Goal: Task Accomplishment & Management: Complete application form

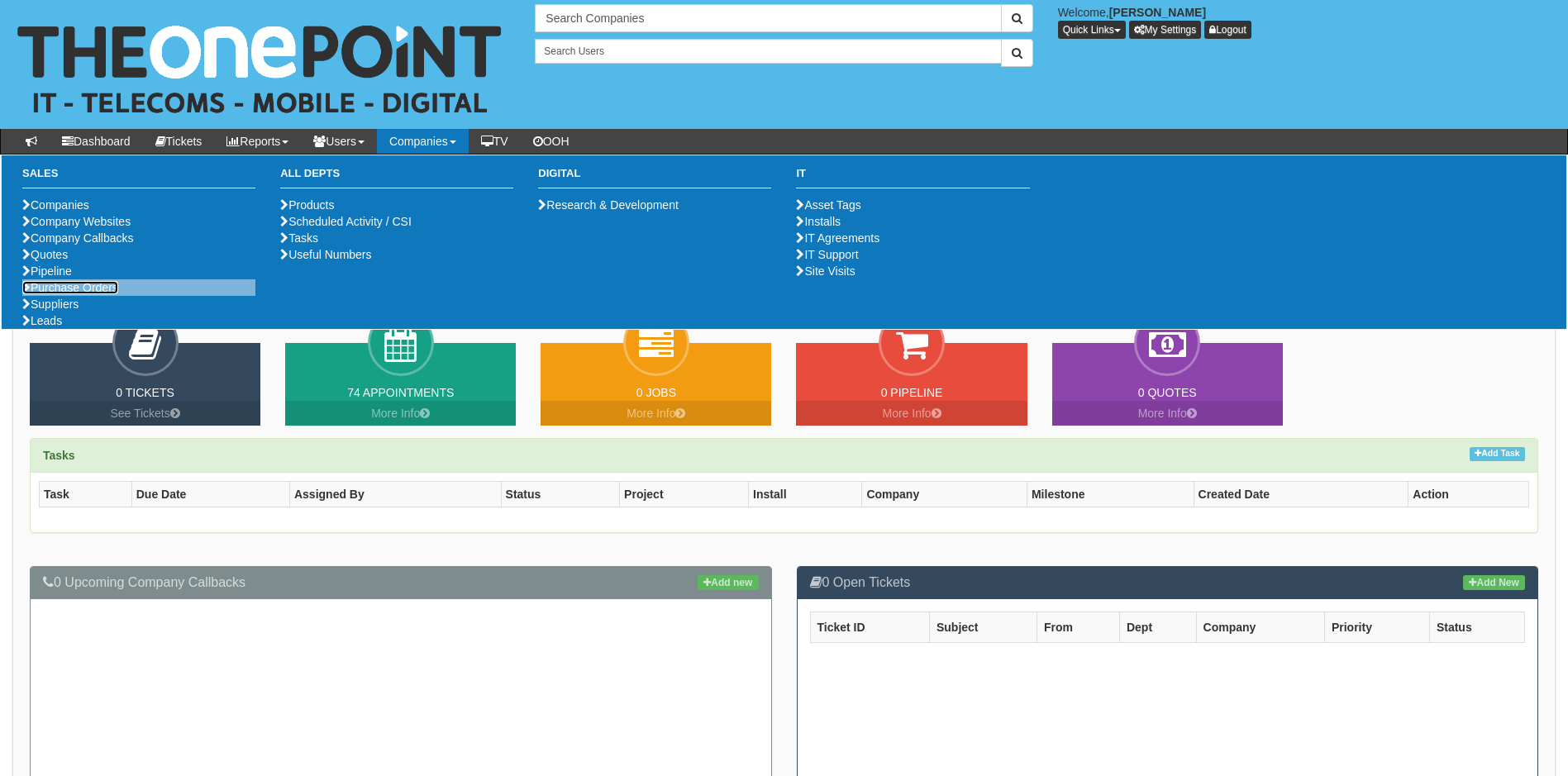
click at [105, 294] on link "Purchase Orders" at bounding box center [71, 287] width 96 height 13
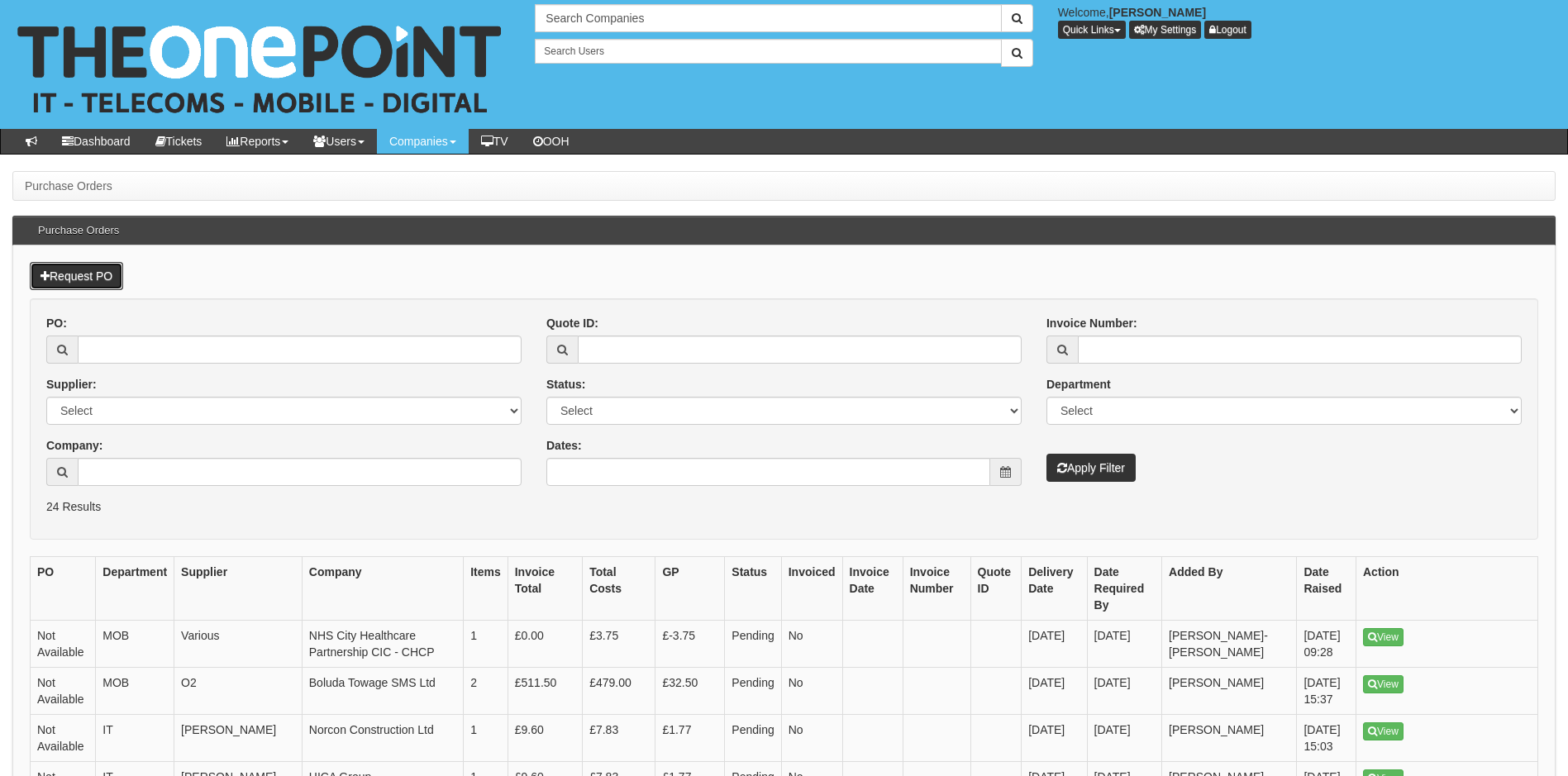
click at [78, 276] on link "Request PO" at bounding box center [76, 276] width 93 height 28
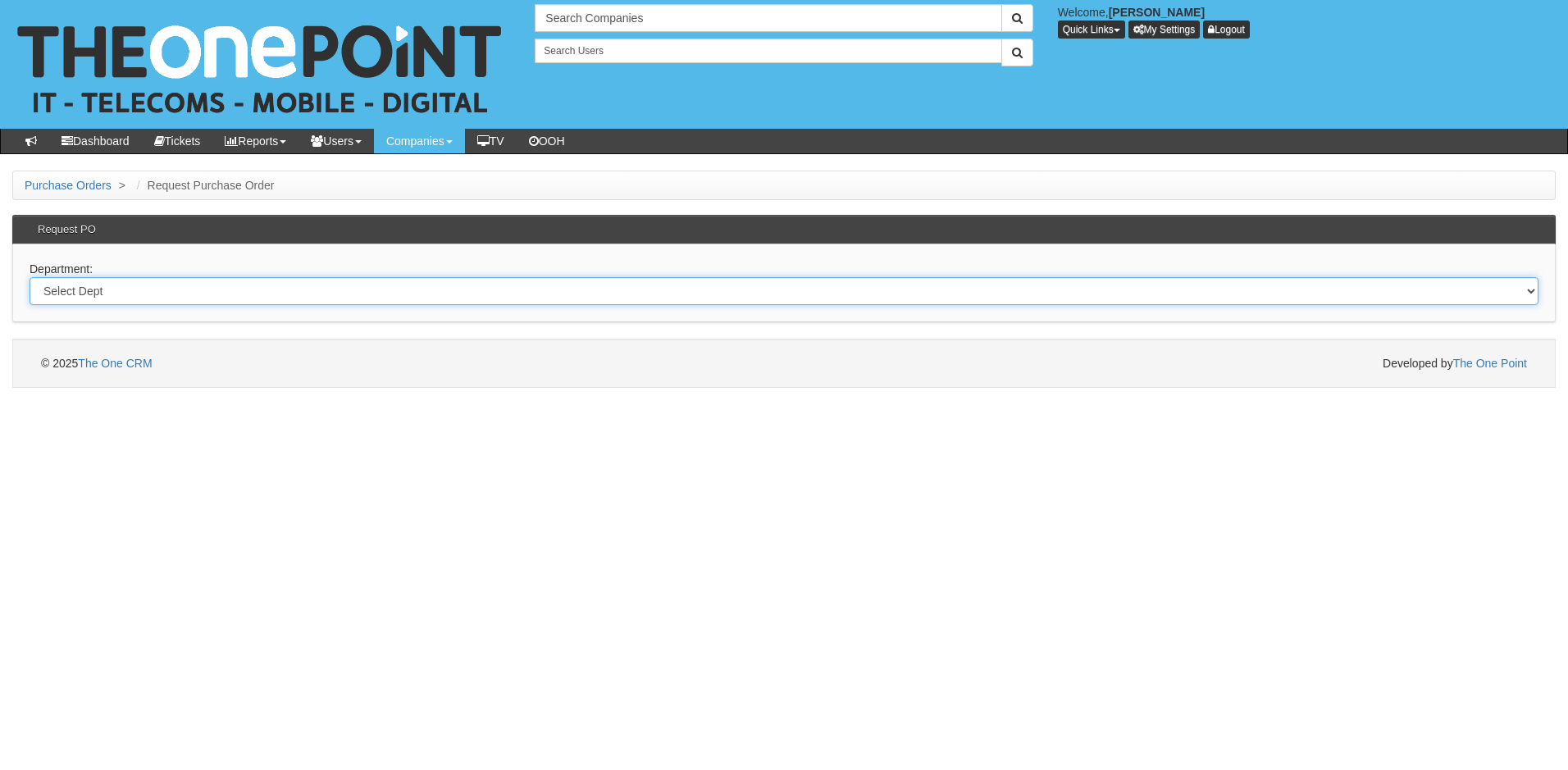
click at [163, 284] on select "Select Dept Digital Internal IT Mobiles Marketing Telecoms" at bounding box center [784, 291] width 1509 height 28
select select "?pipeID=&dept=IT"
click at [29, 277] on select "Select Dept Digital Internal IT Mobiles Marketing Telecoms" at bounding box center [784, 291] width 1509 height 28
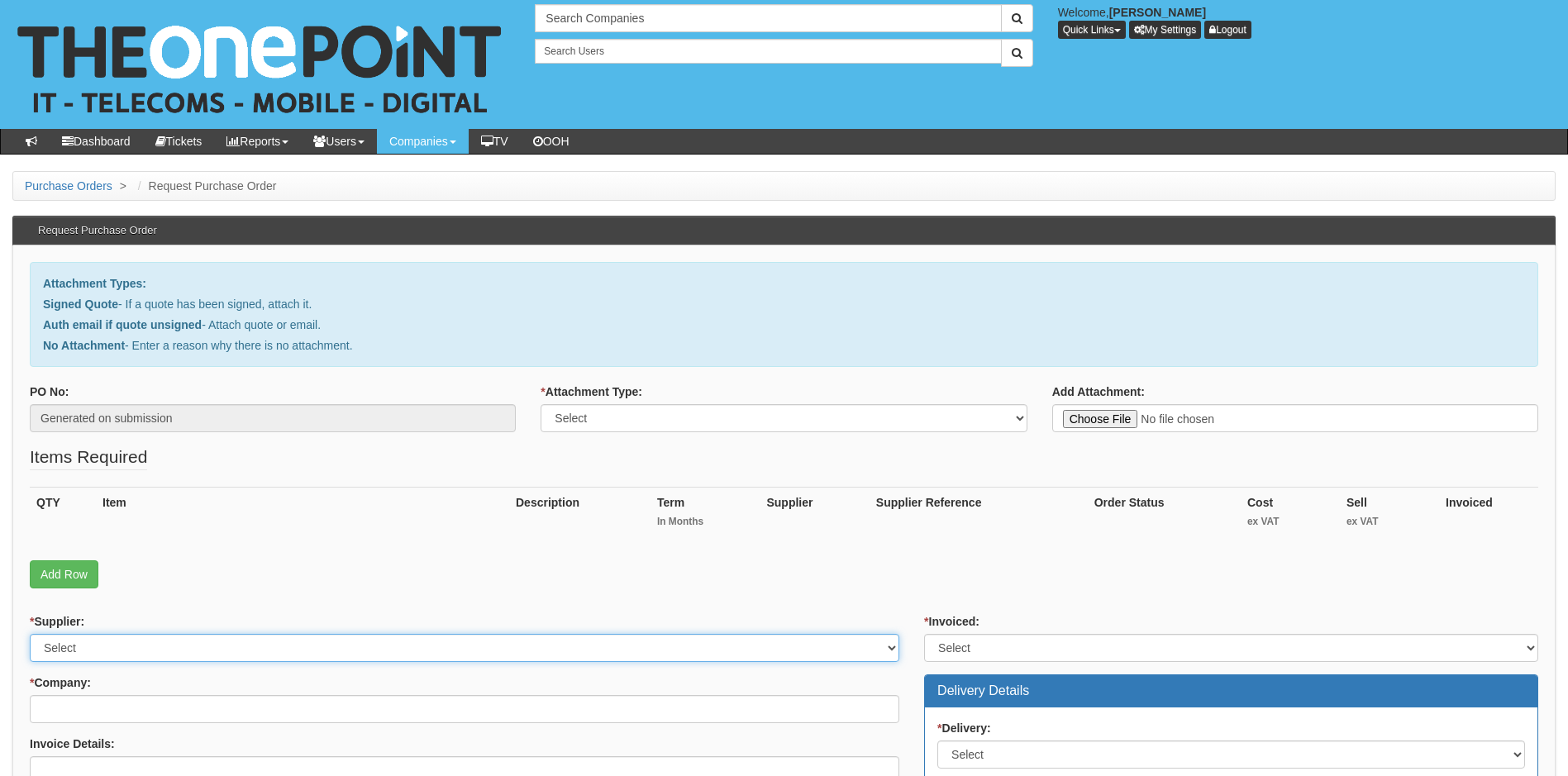
click at [635, 651] on select "Select 123 REG.co.uk 1Password 3 4Gon AA Jones Electric Ltd Abzorb Access Group…" at bounding box center [464, 648] width 869 height 28
select select "321"
click at [634, 651] on select "Select 123 REG.co.uk 1Password 3 4Gon AA Jones Electric Ltd Abzorb Access Group…" at bounding box center [464, 648] width 869 height 28
click at [784, 411] on select "Select Signed Quote Auth email with quote if unsigned No Attachment" at bounding box center [784, 418] width 486 height 28
select select "Signed Quote"
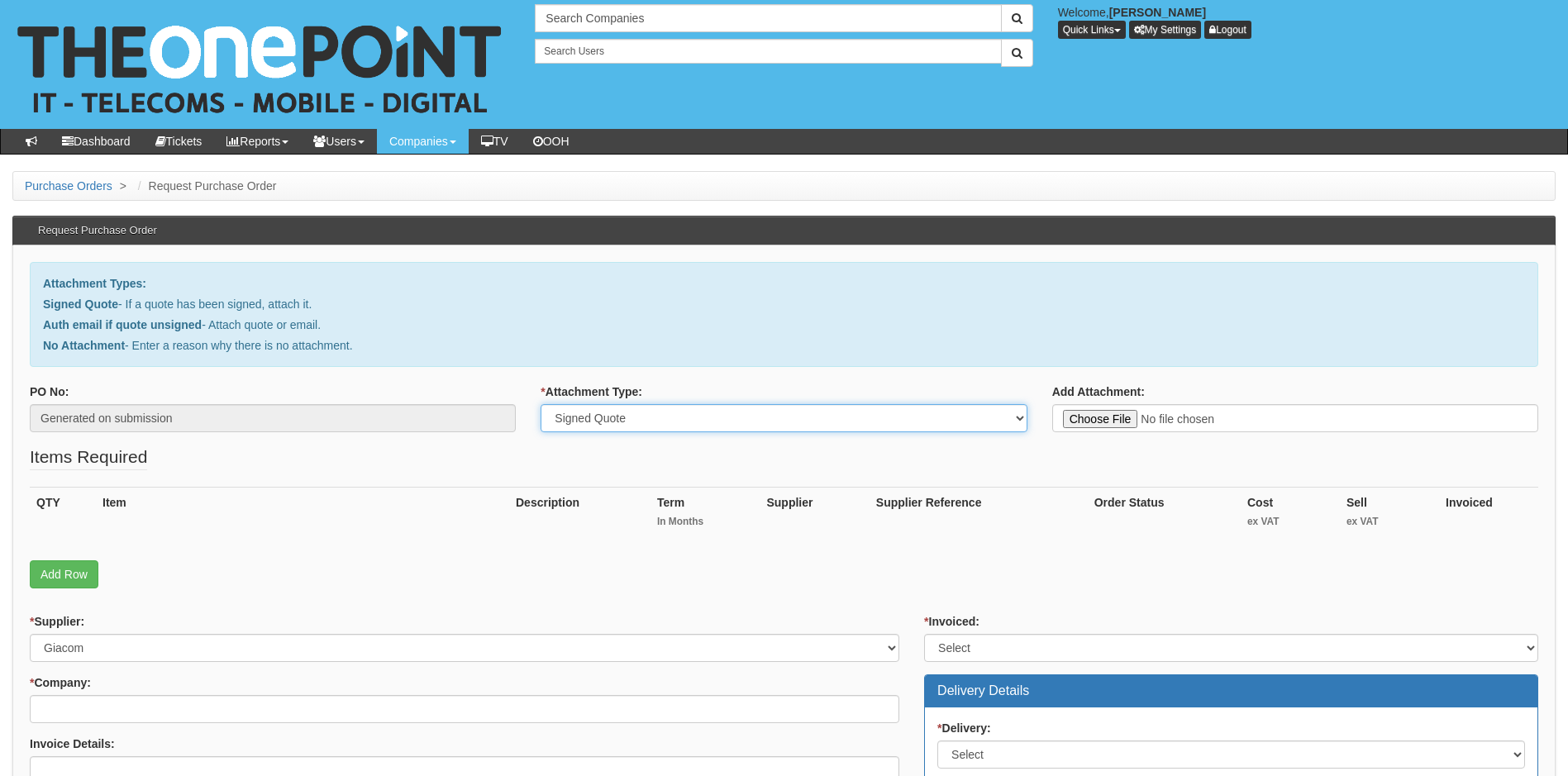
click at [541, 404] on select "Select Signed Quote Auth email with quote if unsigned No Attachment" at bounding box center [784, 418] width 486 height 28
type input "C:\fakepath\Helping Hands - Microsoft Co-Pilot Licence.pdf"
click at [112, 710] on input "* Company:" at bounding box center [464, 709] width 869 height 28
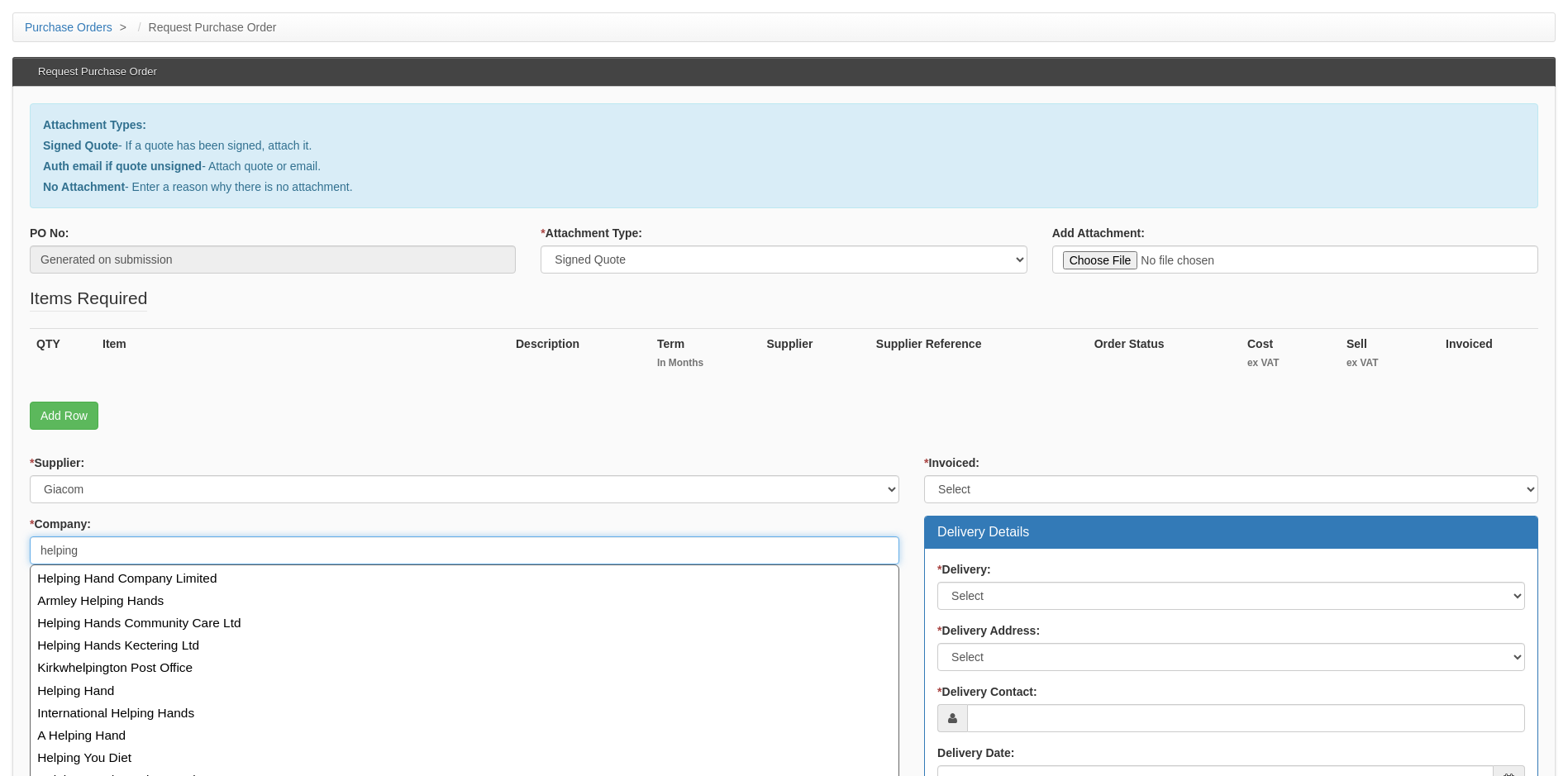
scroll to position [165, 0]
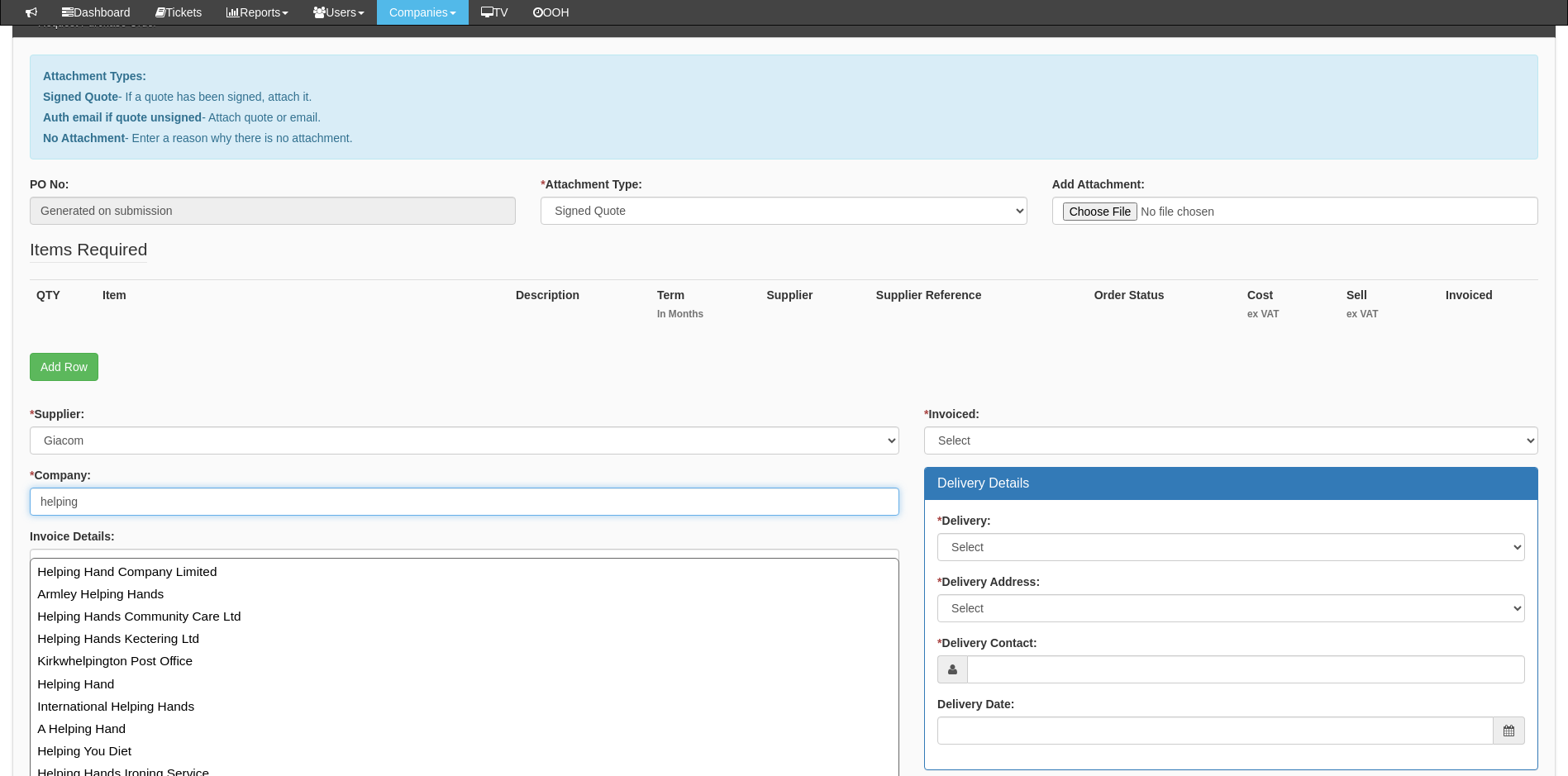
click at [118, 506] on input "helping" at bounding box center [464, 502] width 869 height 28
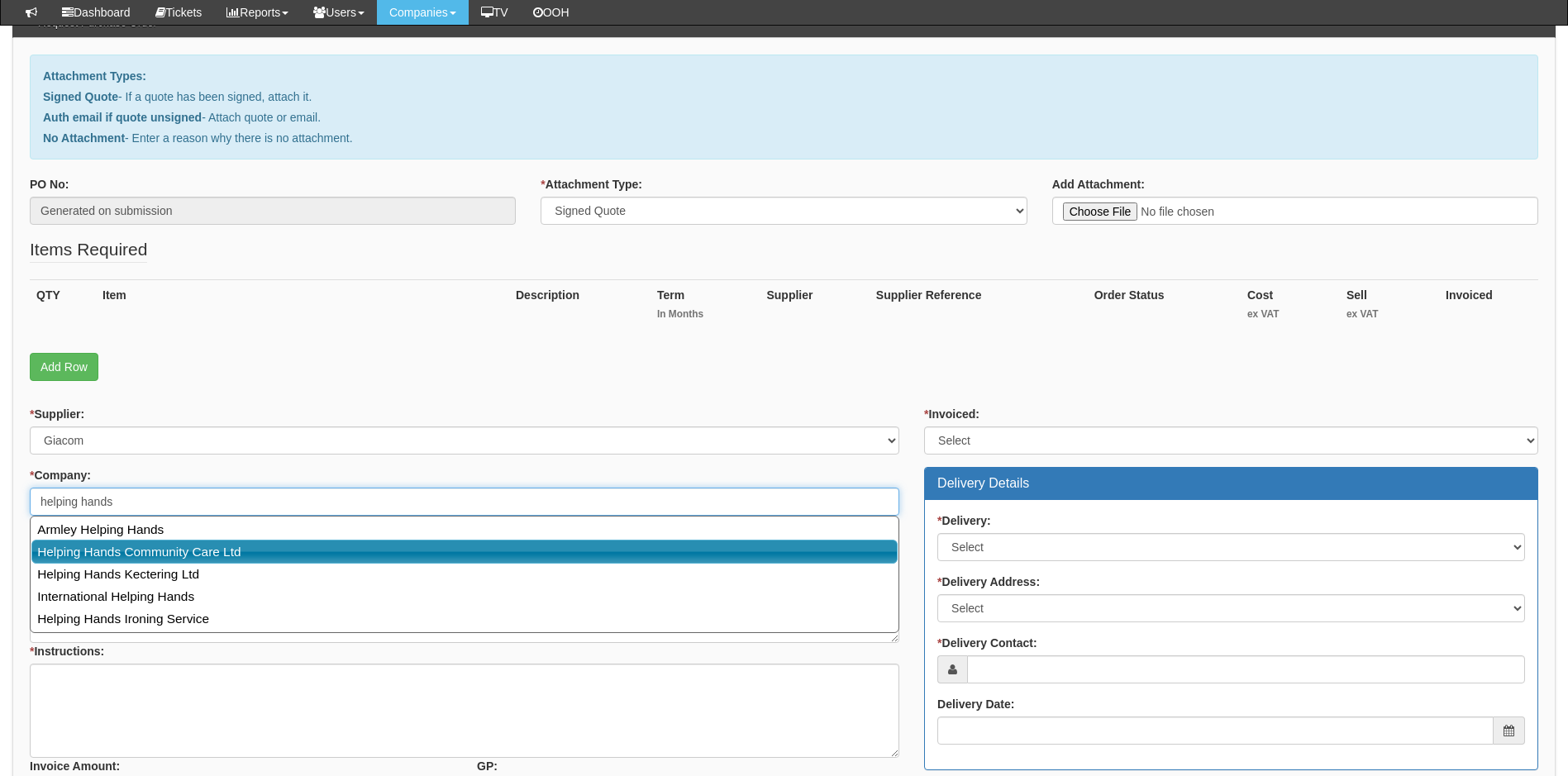
click at [150, 545] on link "Helping Hands Community Care Ltd" at bounding box center [464, 552] width 866 height 24
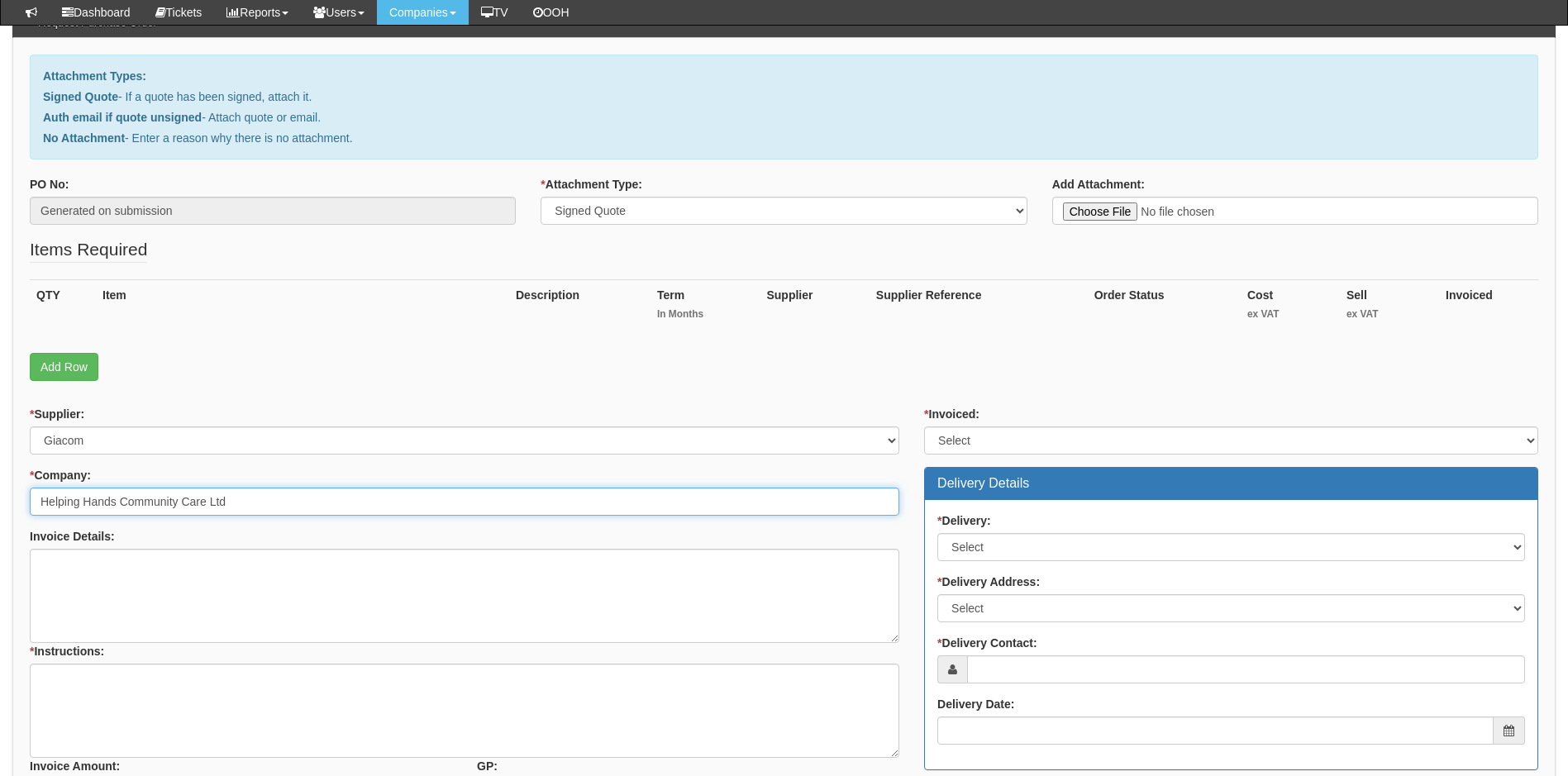
type input "Helping Hands Community Care Ltd"
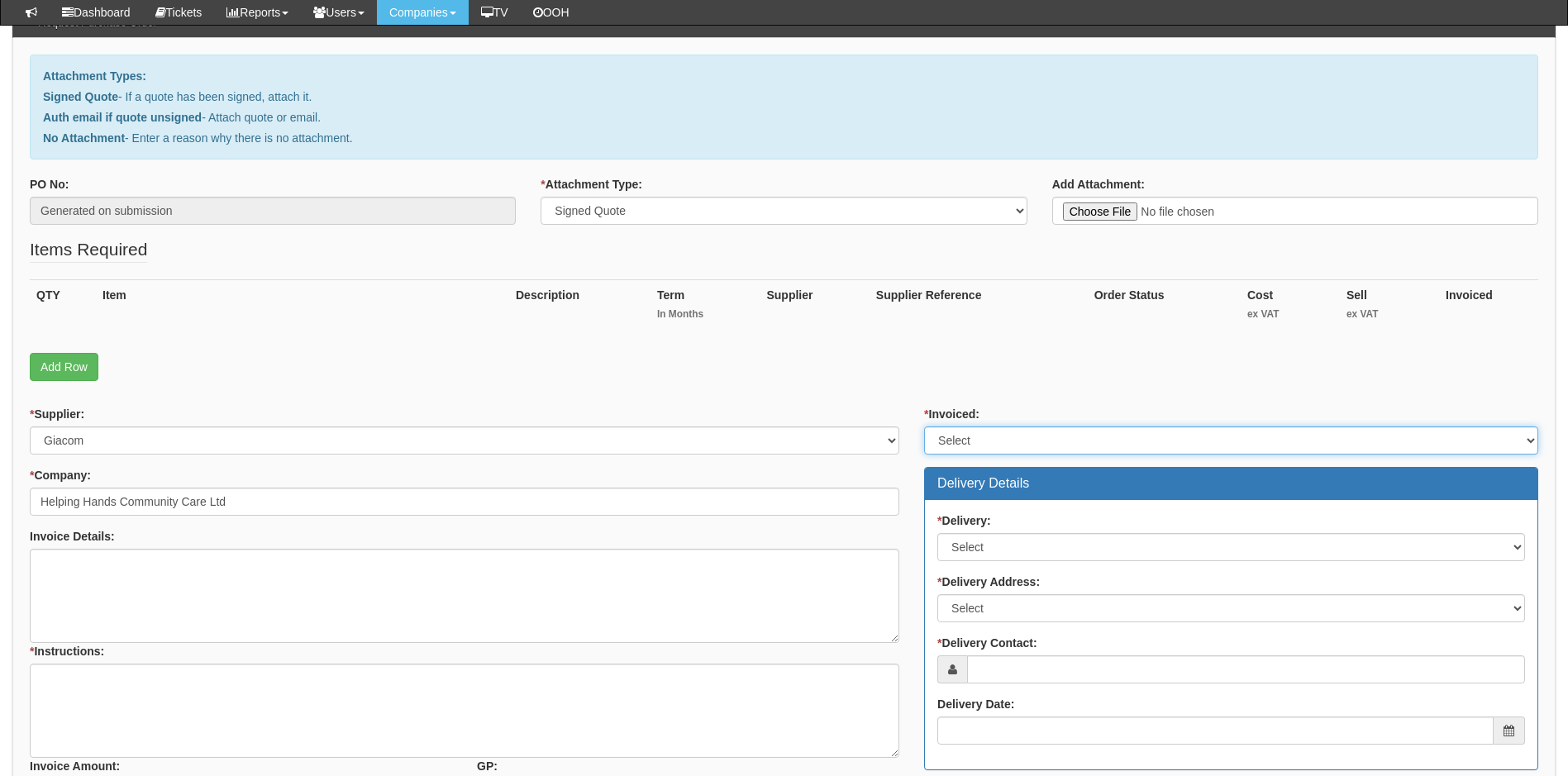
click at [1032, 431] on select "Select Yes No N/A STB (part of order)" at bounding box center [1231, 441] width 614 height 28
select select "1"
click at [924, 427] on select "Select Yes No N/A STB (part of order)" at bounding box center [1231, 441] width 614 height 28
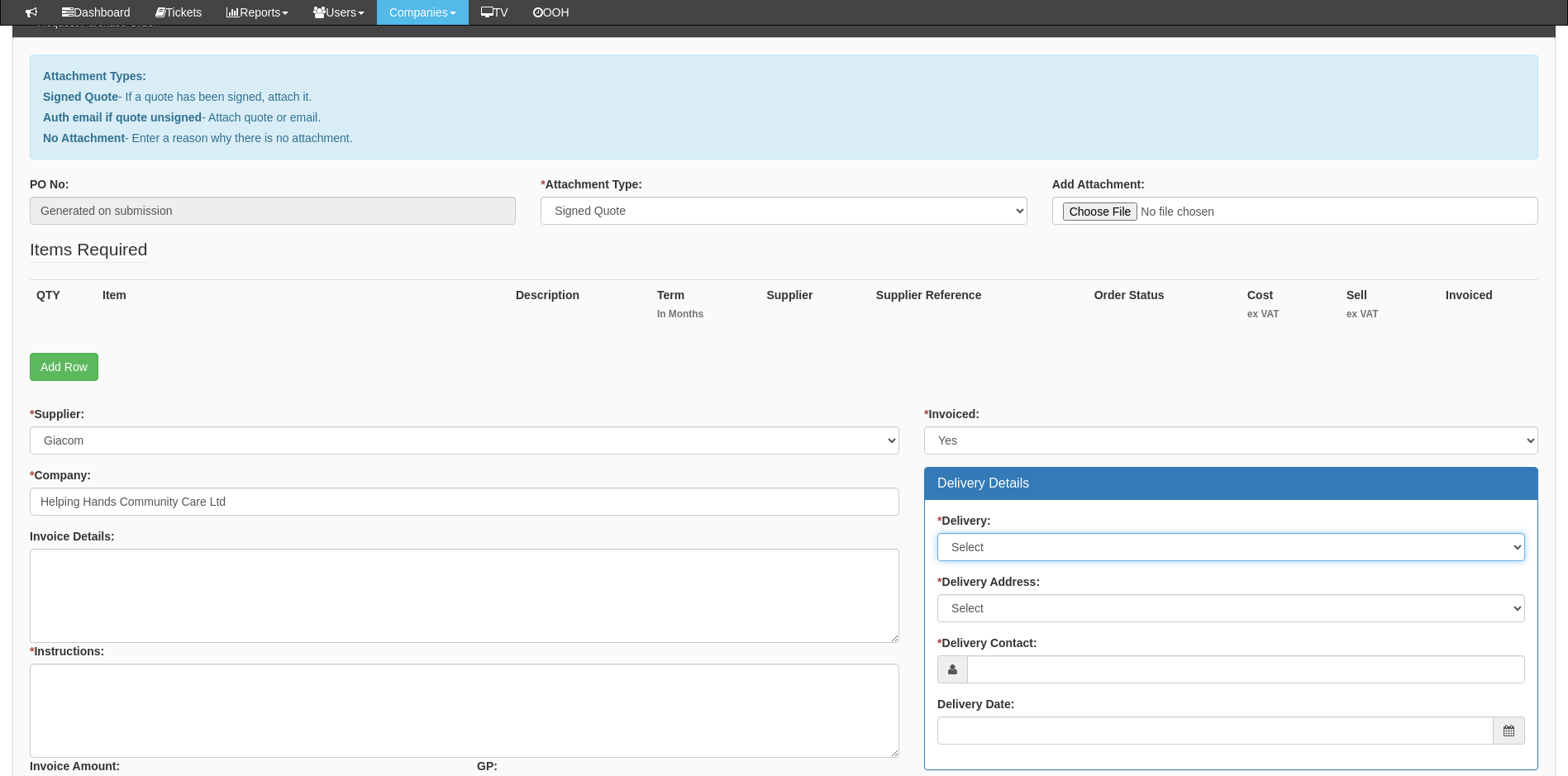
click at [1044, 546] on select "Select No Not Applicable Yes" at bounding box center [1231, 547] width 588 height 28
select select "3"
click at [937, 533] on select "Select No Not Applicable Yes" at bounding box center [1231, 547] width 588 height 28
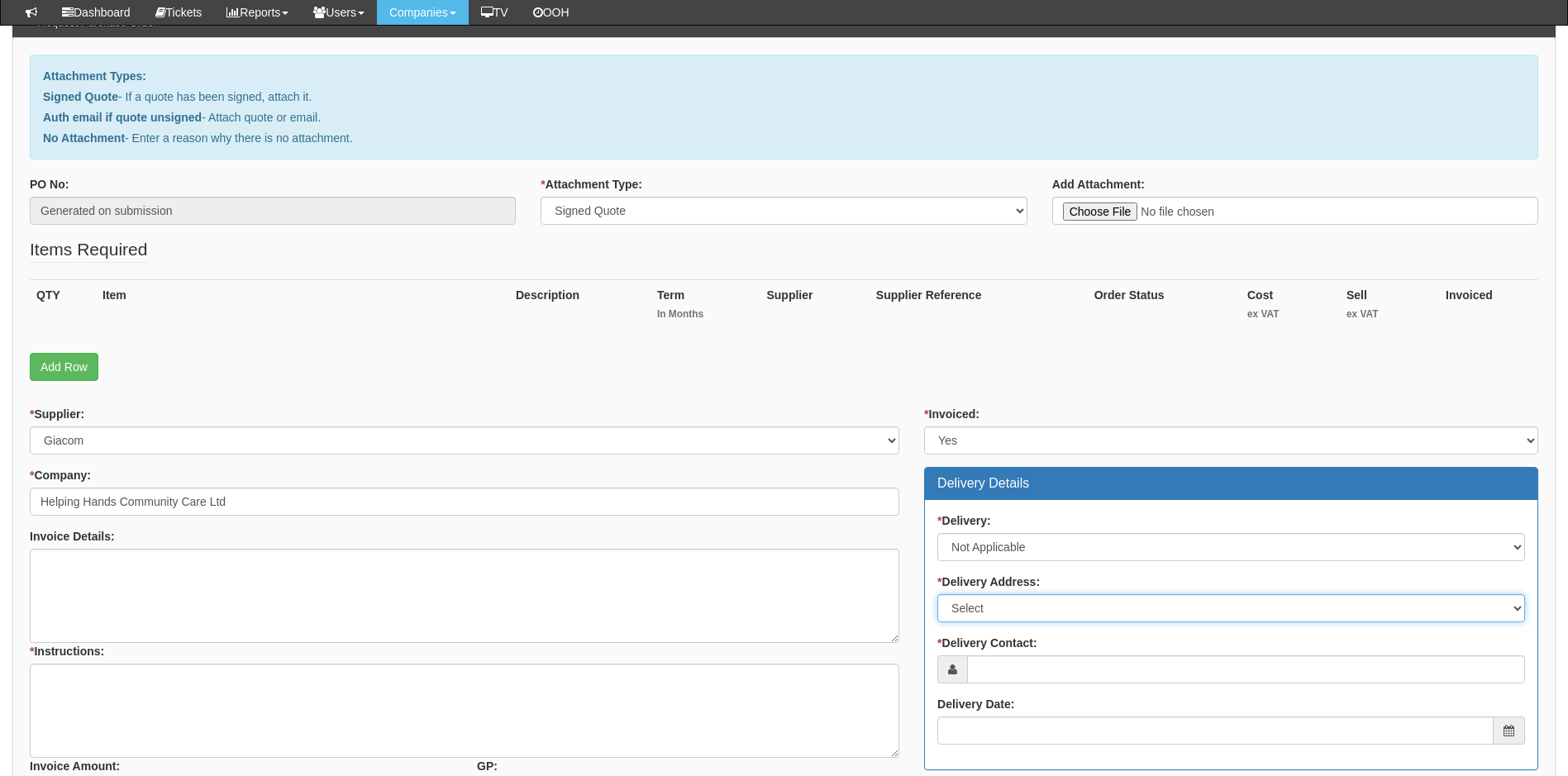
click at [1043, 611] on select "Select Not Applicable Main Address - NE46 3PU Other" at bounding box center [1231, 608] width 588 height 28
select select "N/A"
click at [937, 594] on select "Select Not Applicable Main Address - NE46 3PU Other" at bounding box center [1231, 608] width 588 height 28
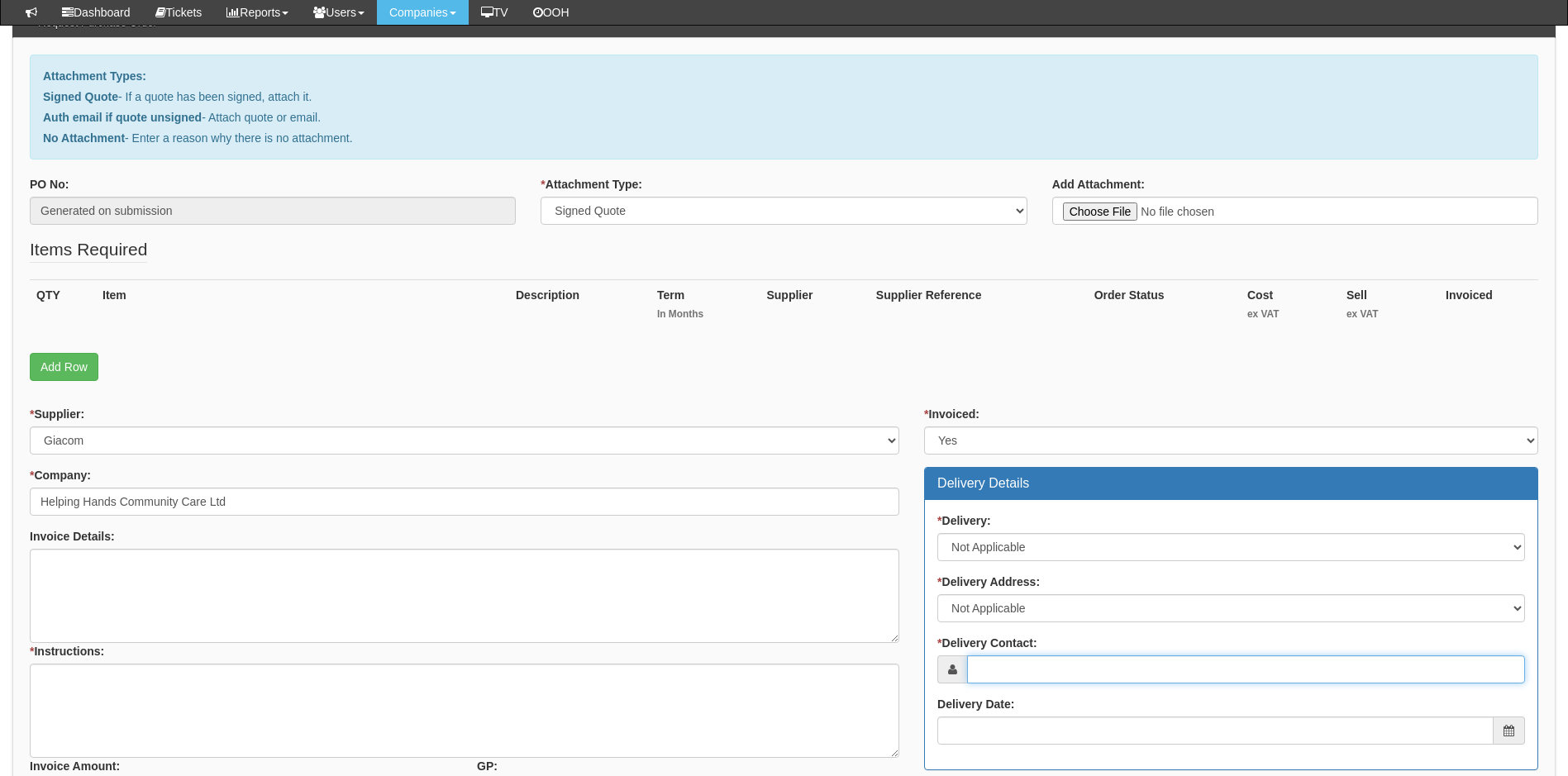
click at [1013, 669] on input "* Delivery Contact:" at bounding box center [1246, 669] width 558 height 28
click at [1050, 665] on input "* Delivery Contact:" at bounding box center [1246, 669] width 558 height 28
paste input "[PERSON_NAME][EMAIL_ADDRESS][DOMAIN_NAME]"
type input "[PERSON_NAME][EMAIL_ADDRESS][DOMAIN_NAME]"
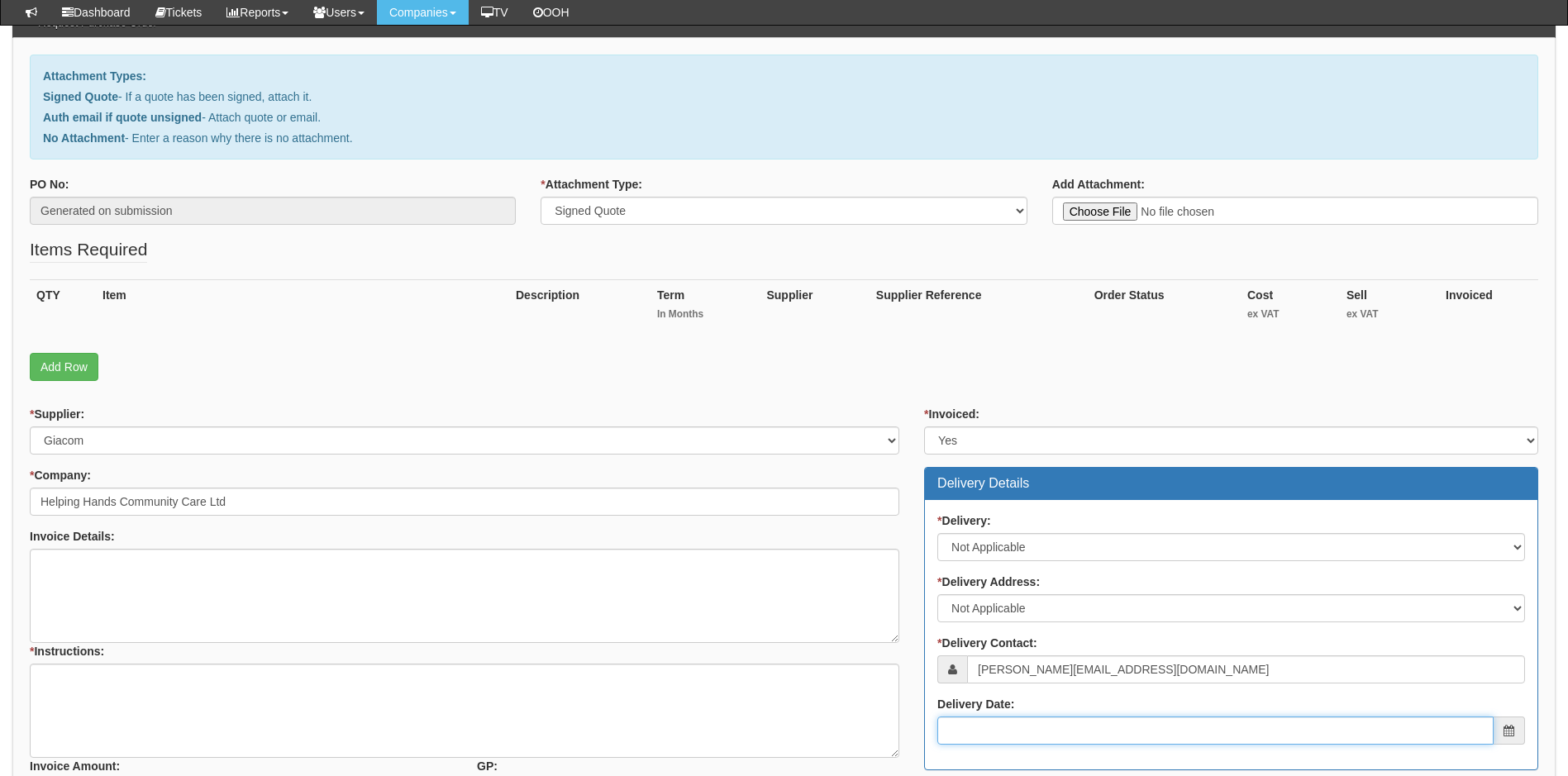
click at [1037, 733] on input "Delivery Date:" at bounding box center [1215, 731] width 557 height 28
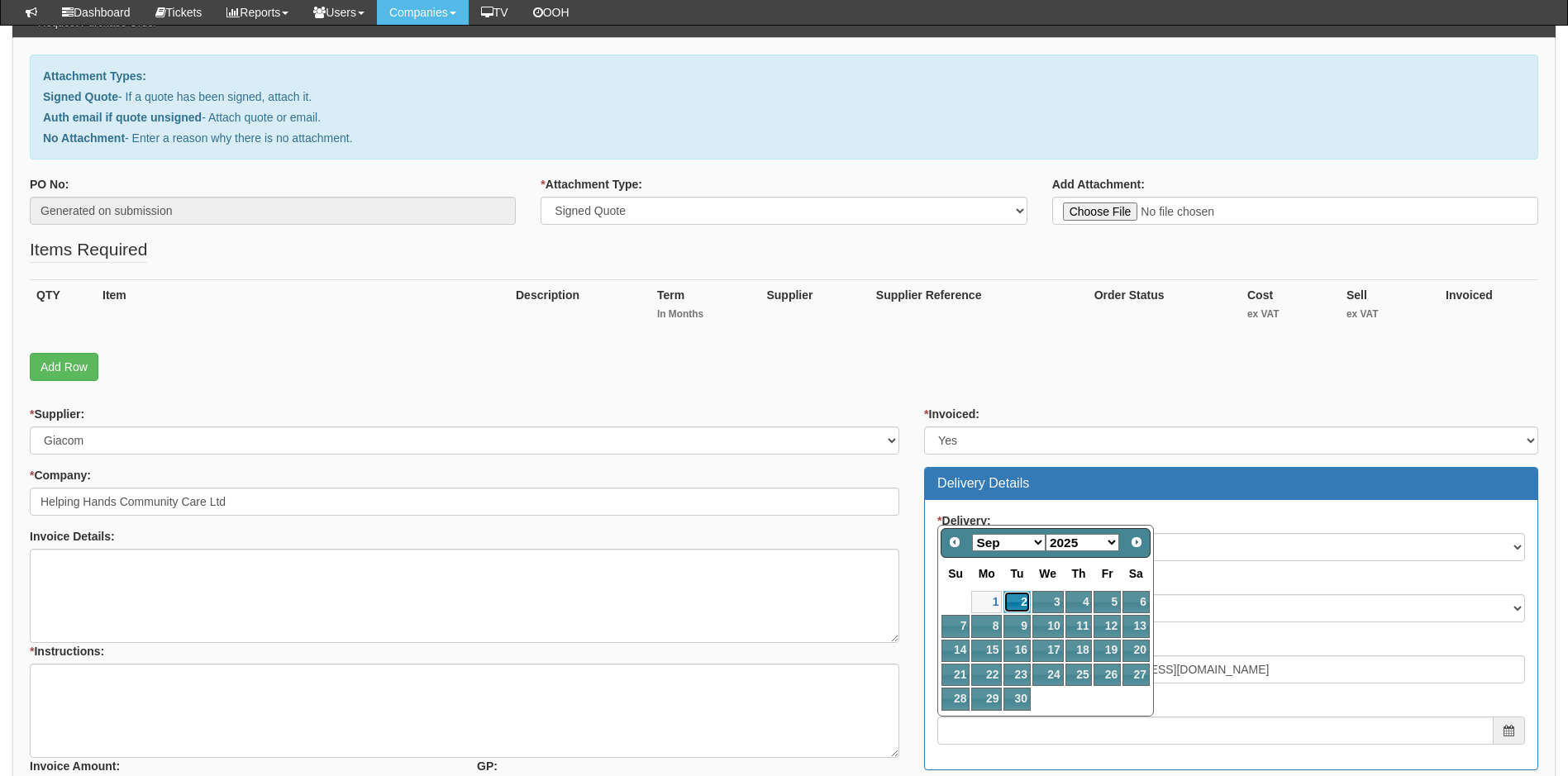
click at [1010, 601] on link "2" at bounding box center [1017, 602] width 26 height 23
type input "2025-09-02"
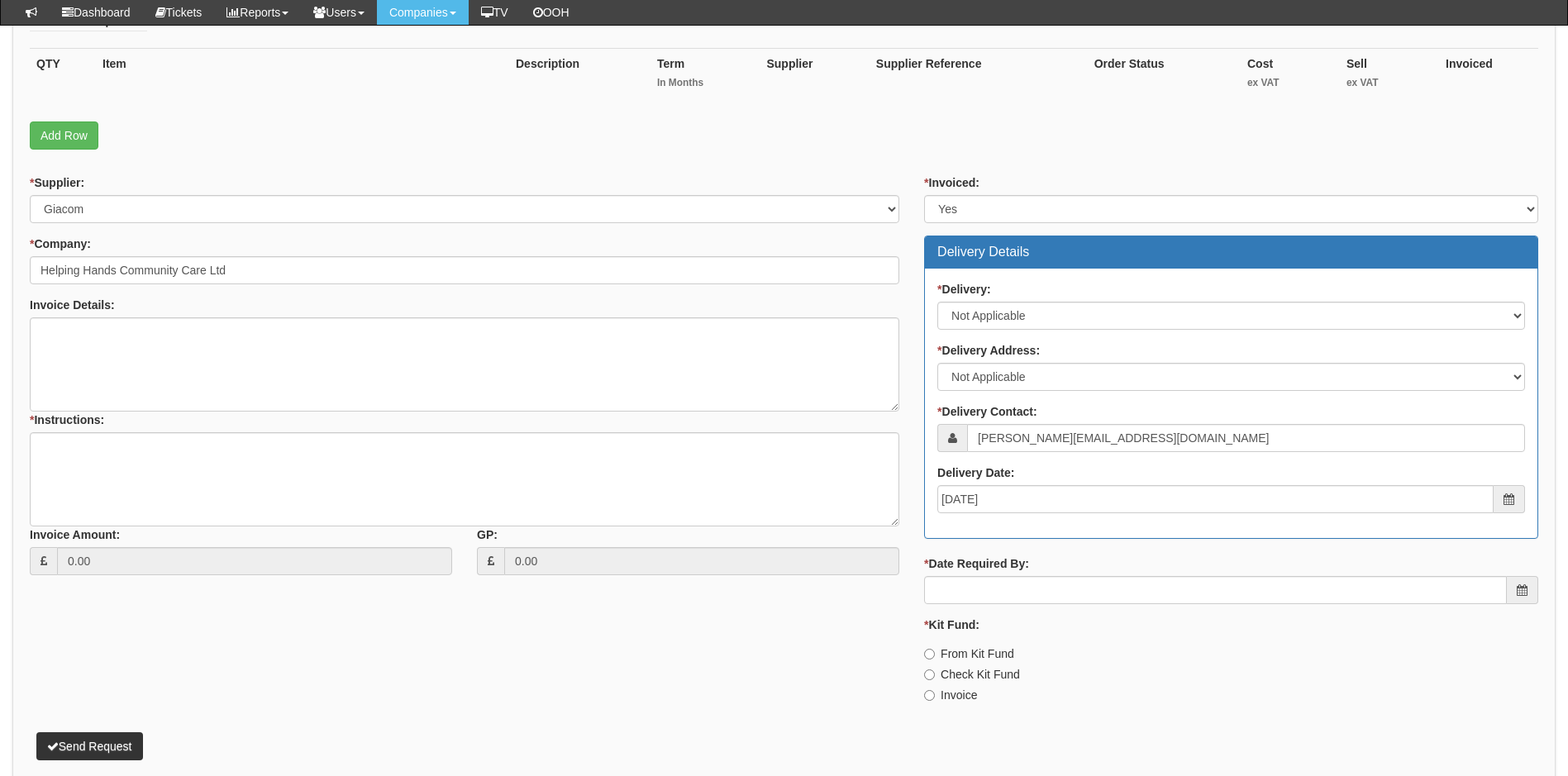
scroll to position [473, 0]
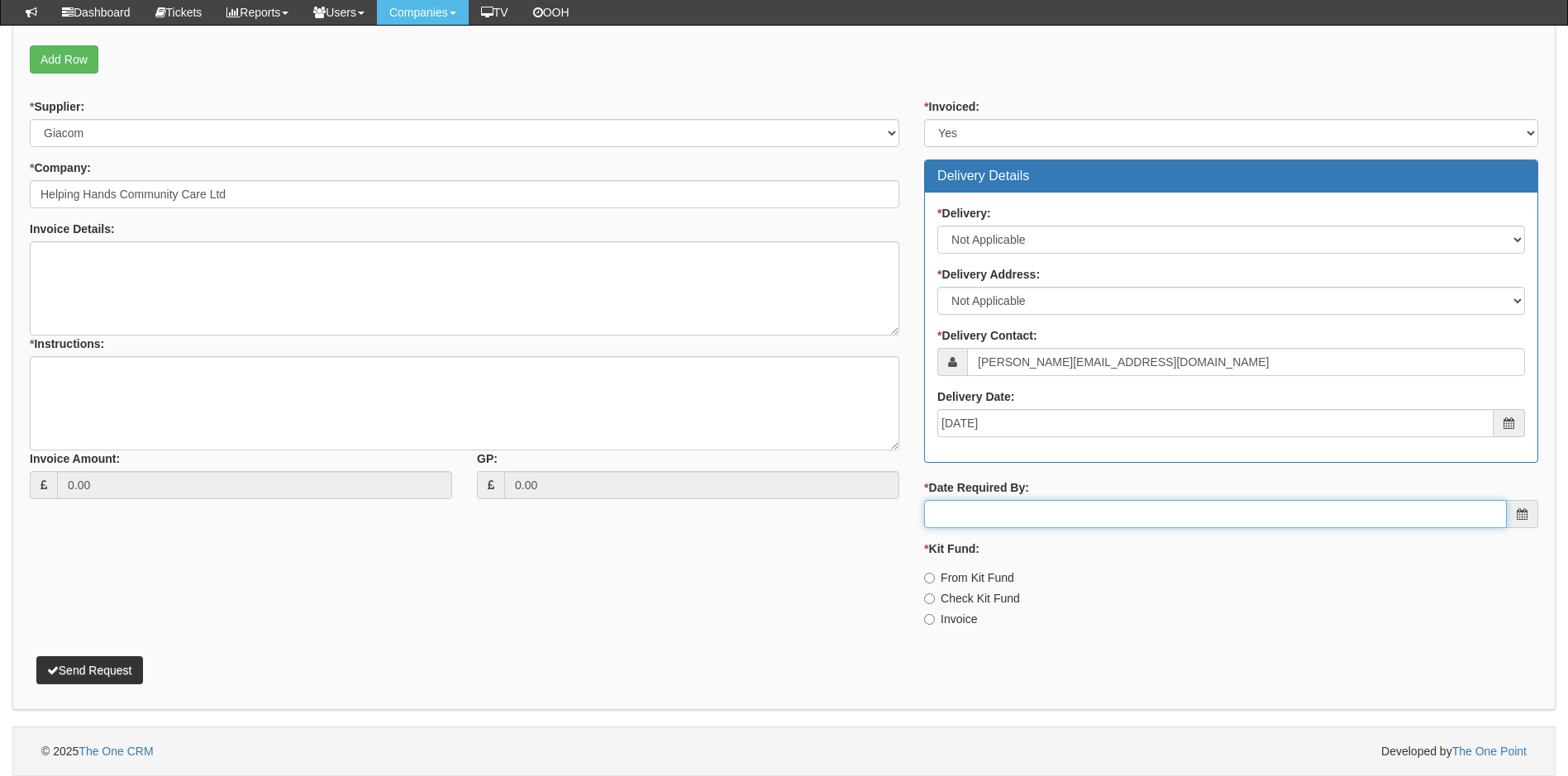
click at [1004, 518] on input "* Date Required By:" at bounding box center [1215, 514] width 583 height 28
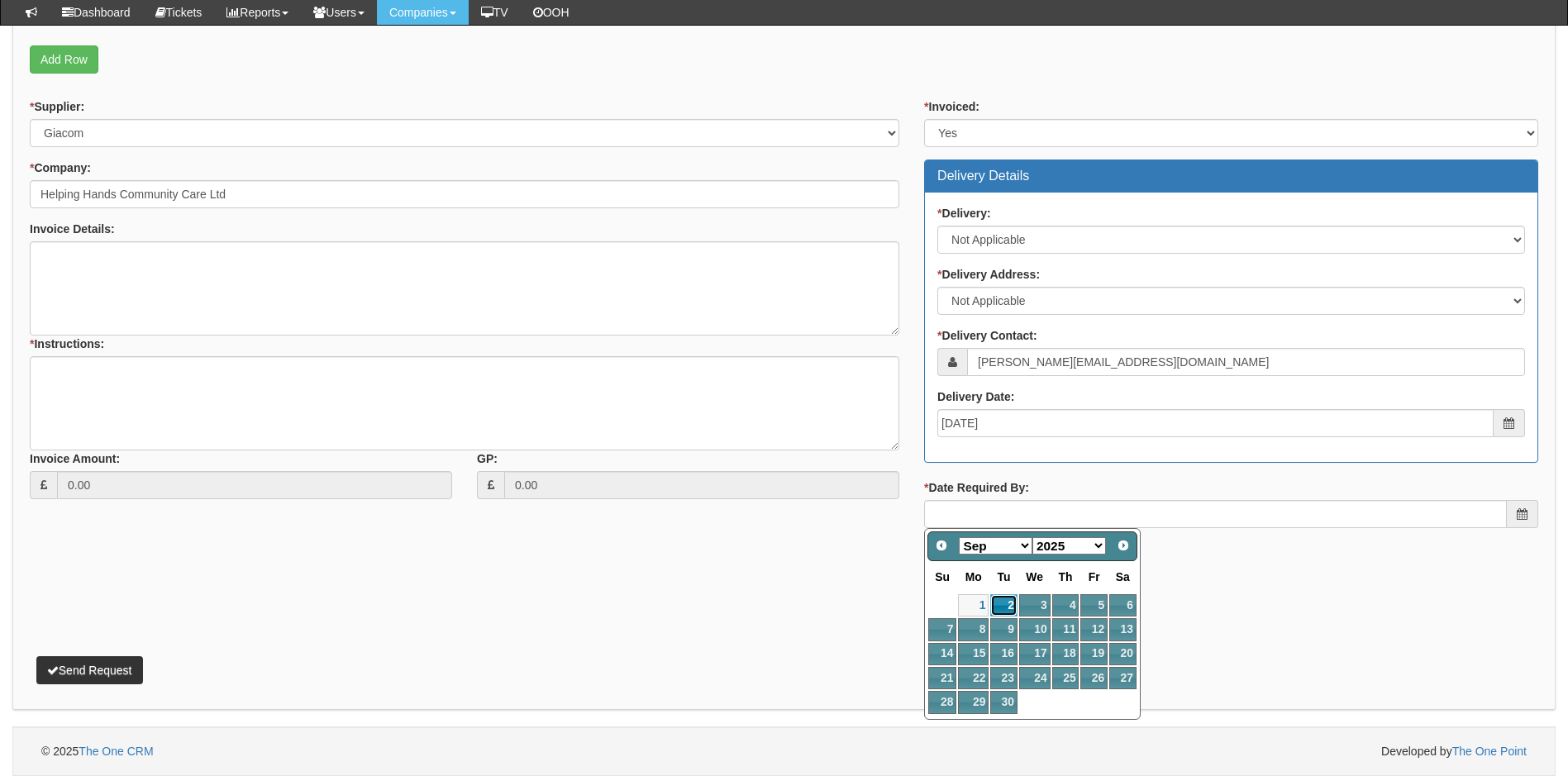
click at [1010, 605] on link "2" at bounding box center [1004, 605] width 26 height 23
type input "2025-09-02"
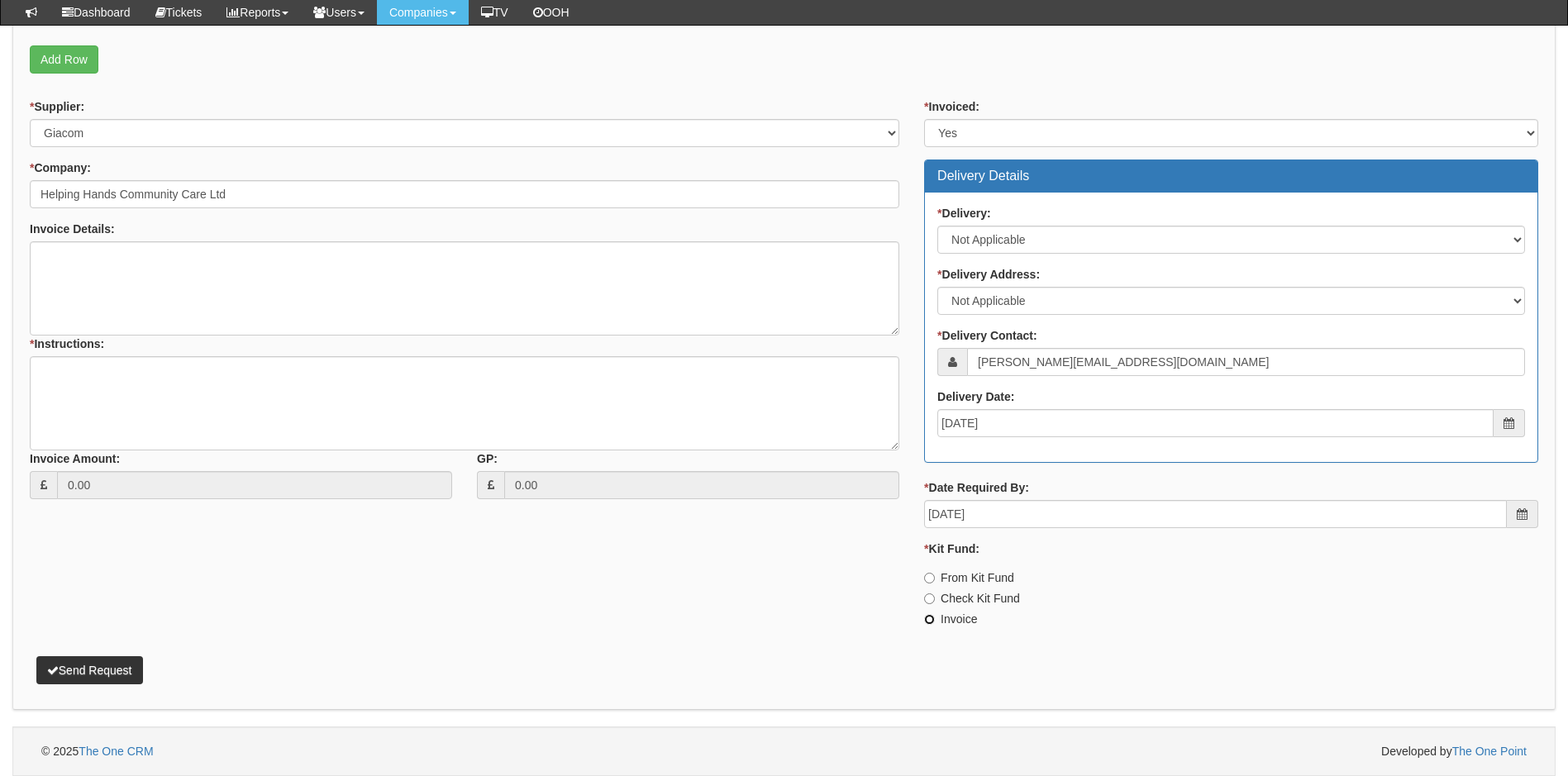
click at [929, 622] on input "Invoice" at bounding box center [929, 619] width 10 height 10
radio input "true"
click at [52, 372] on textarea "* Instructions:" at bounding box center [464, 403] width 869 height 94
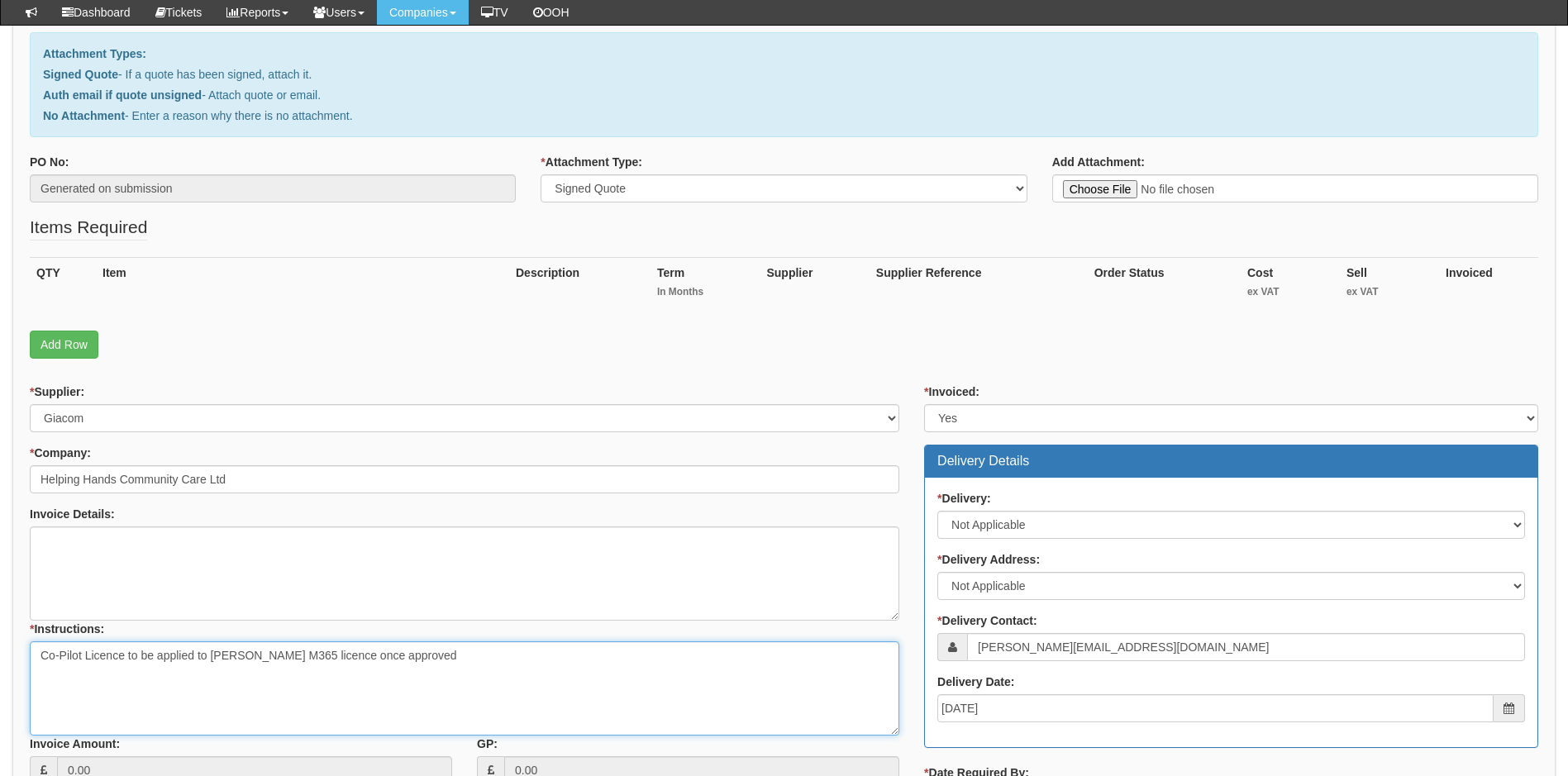
scroll to position [142, 0]
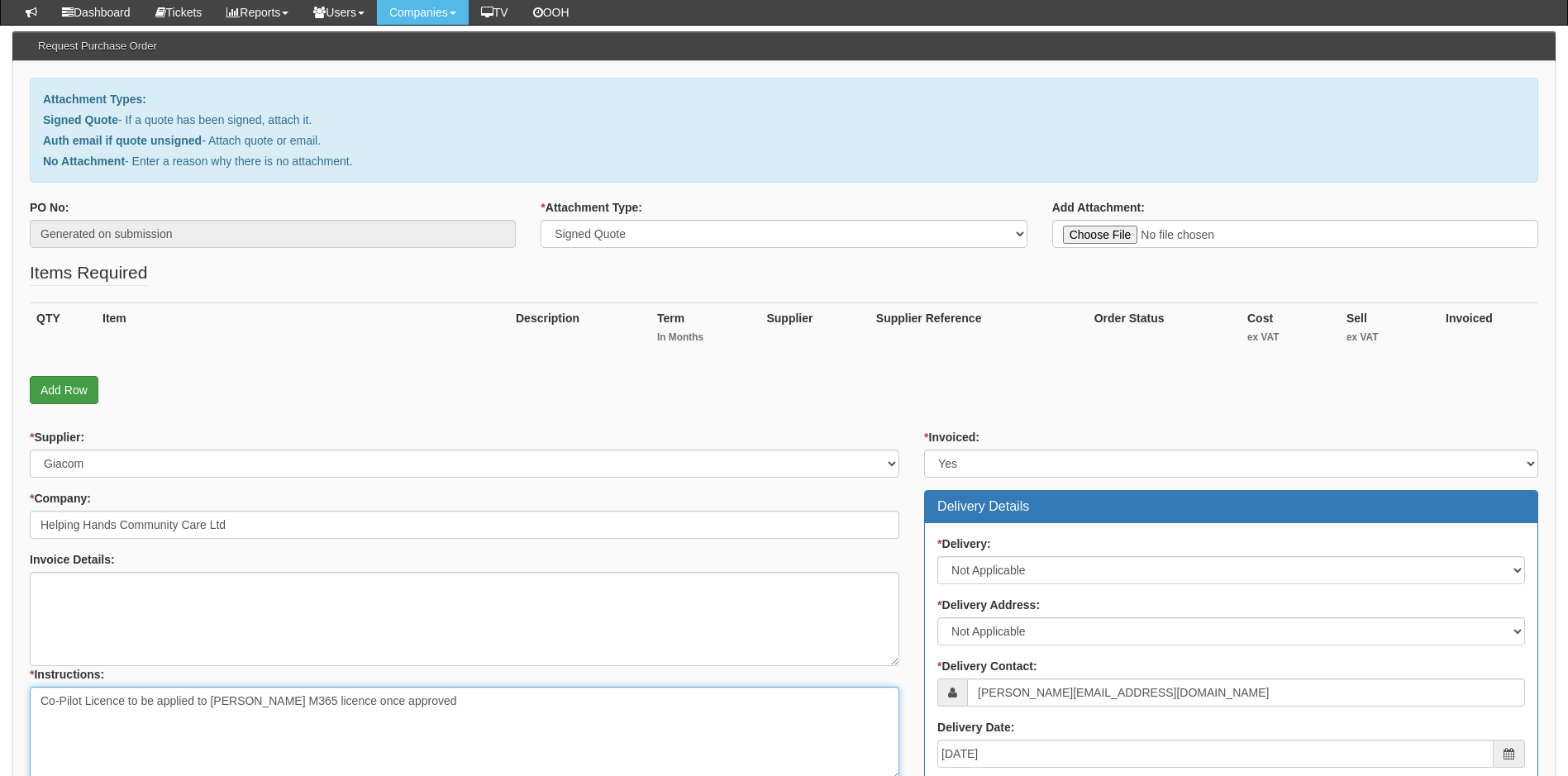
type textarea "Co-Pilot Licence to be applied to [PERSON_NAME] M365 licence once approved"
click at [79, 388] on link "Add Row" at bounding box center [64, 390] width 69 height 28
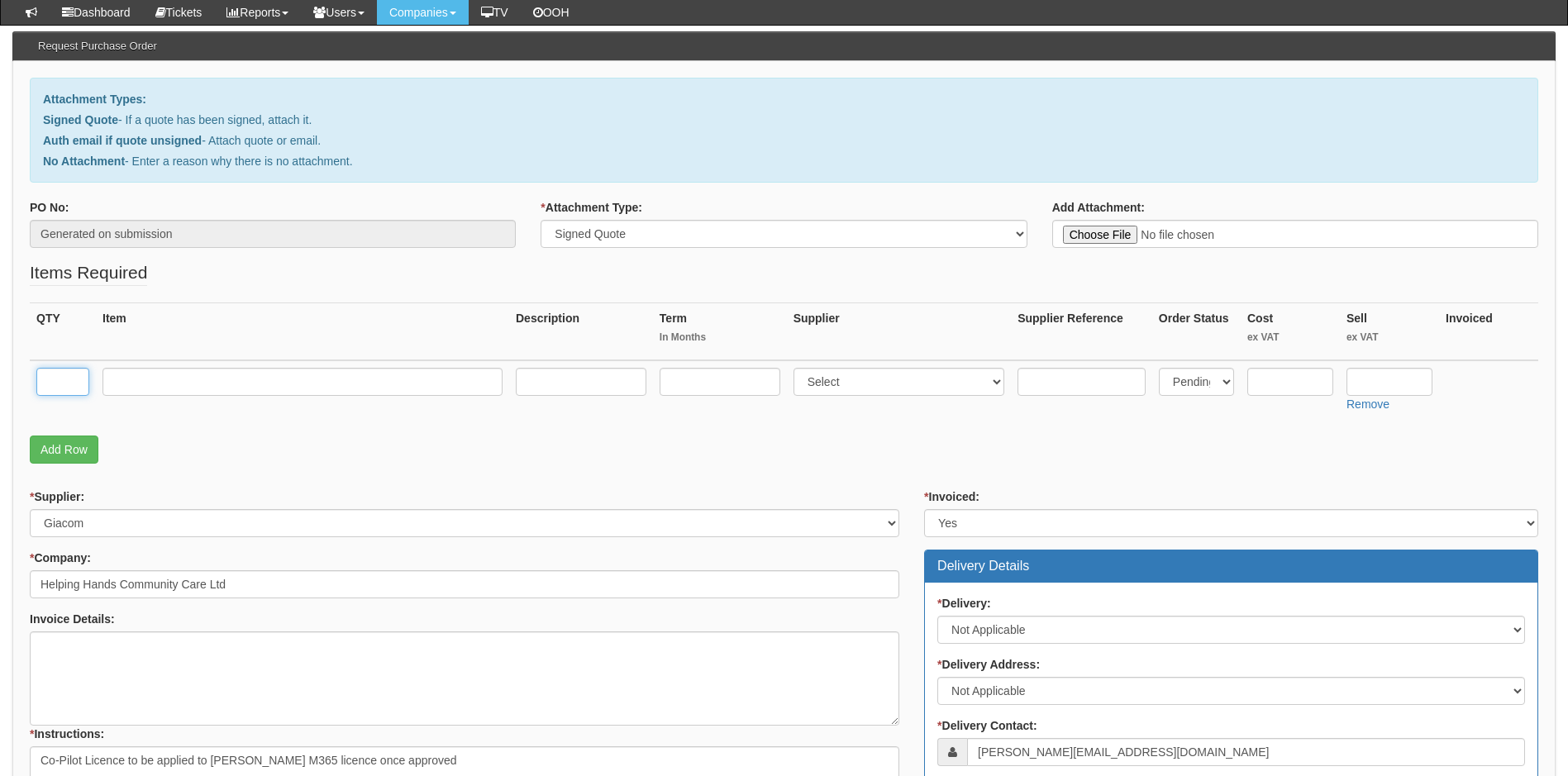
drag, startPoint x: 79, startPoint y: 388, endPoint x: 89, endPoint y: 381, distance: 12.2
click at [89, 381] on input "text" at bounding box center [63, 381] width 53 height 28
type input "1"
click at [172, 375] on input "text" at bounding box center [302, 381] width 400 height 28
type input "Microsoft Co-Pilot Licences"
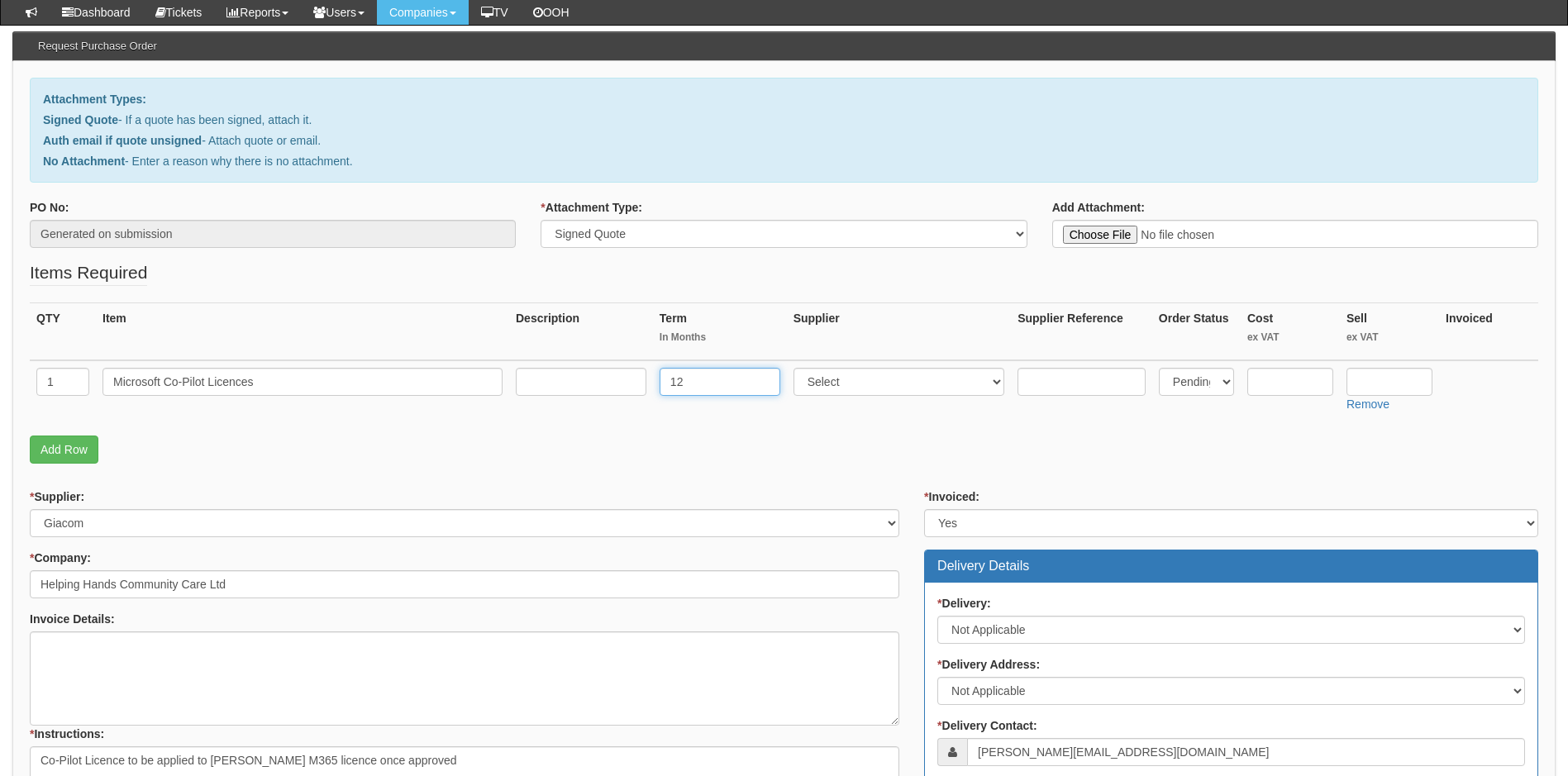
type input "12"
select select "321"
type input "22.27"
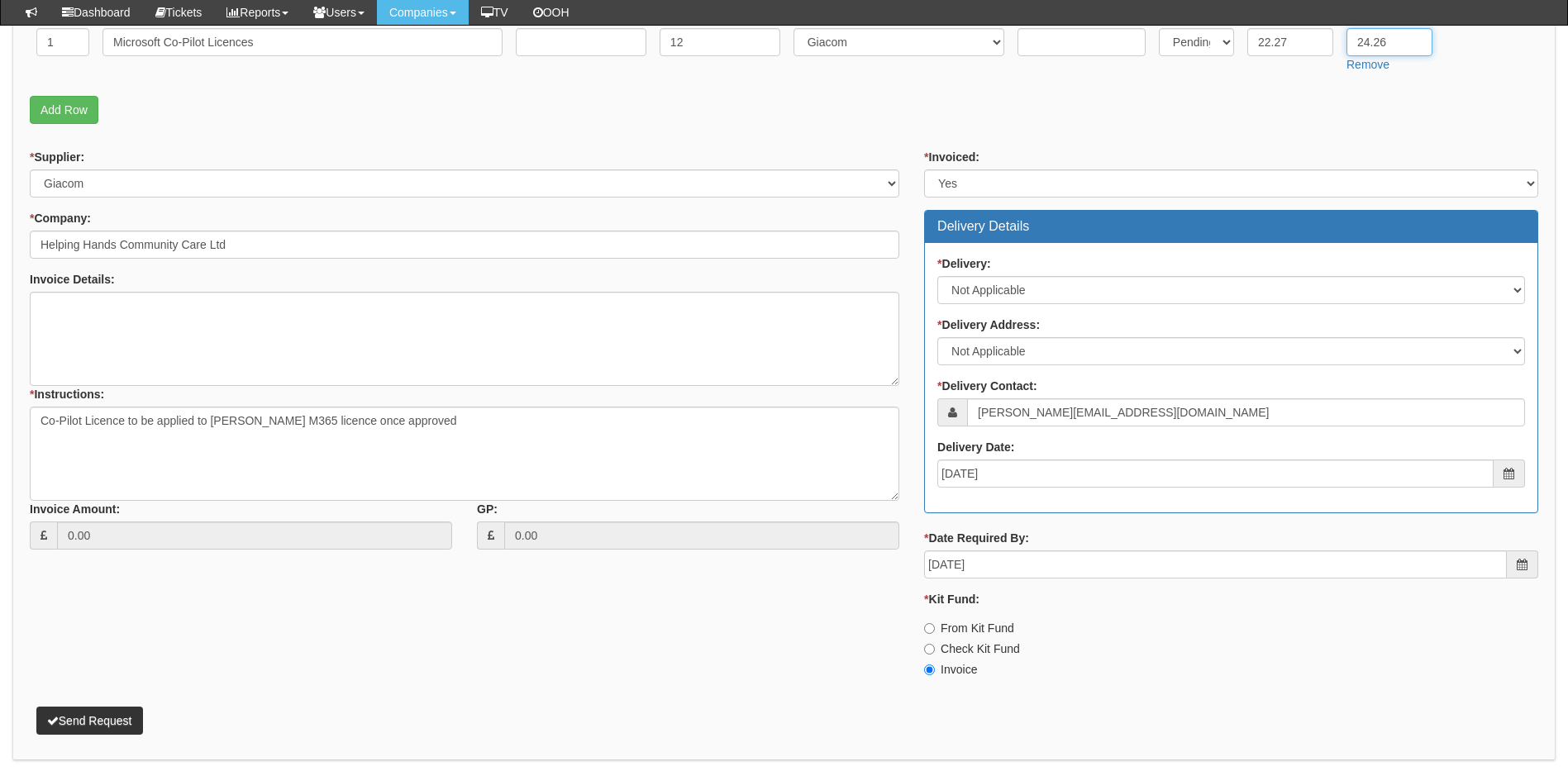
scroll to position [532, 0]
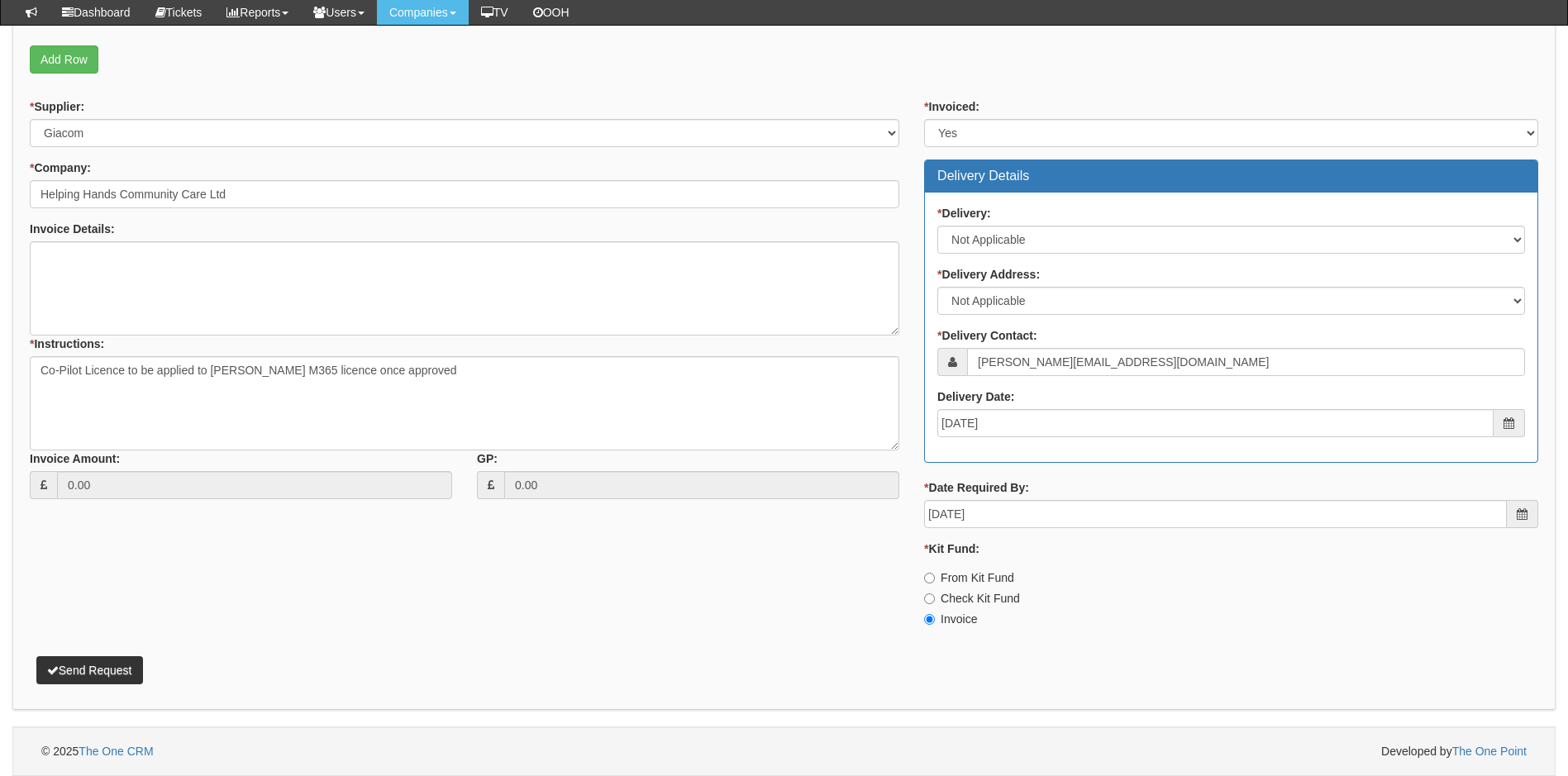
type input "24.26"
click at [105, 670] on button "Send Request" at bounding box center [90, 670] width 106 height 28
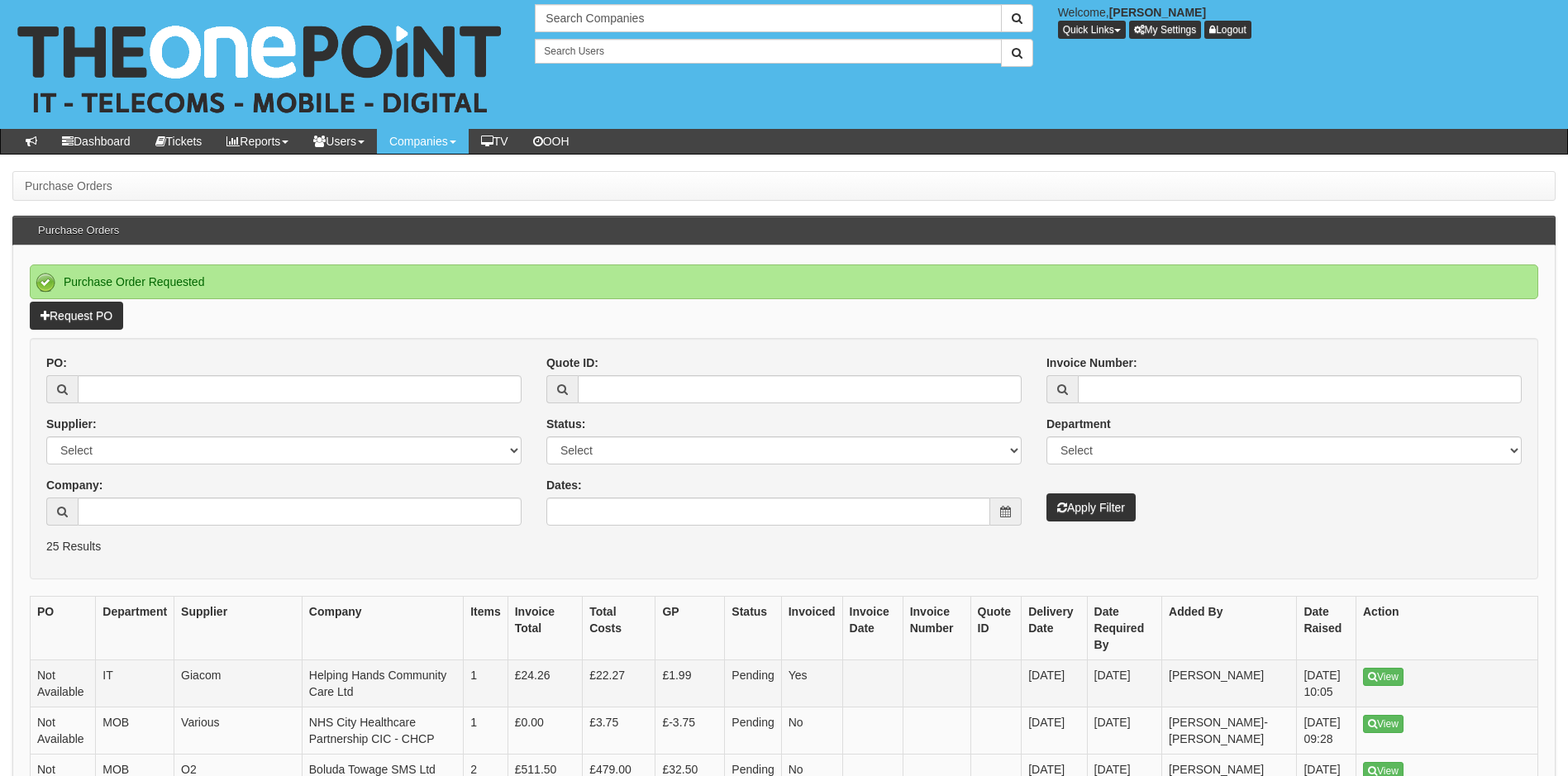
click at [48, 668] on td "Not Available" at bounding box center [63, 684] width 65 height 47
click at [1396, 668] on link "View" at bounding box center [1383, 677] width 40 height 18
